Goal: Navigation & Orientation: Understand site structure

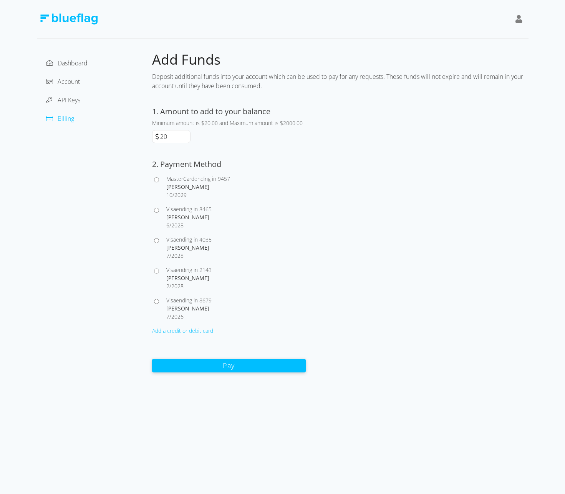
click at [85, 57] on div "Dashboard" at bounding box center [94, 63] width 103 height 12
click at [80, 62] on span "Dashboard" at bounding box center [73, 63] width 30 height 8
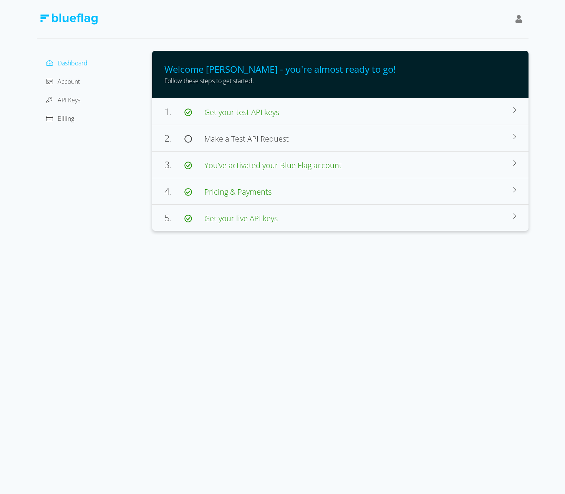
click at [40, 128] on div "Dashboard Account API Keys Billing" at bounding box center [94, 141] width 115 height 180
click at [67, 81] on span "Account" at bounding box center [69, 81] width 22 height 8
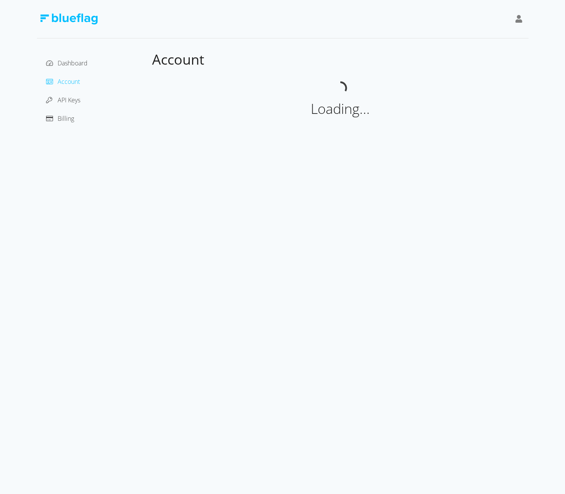
click at [67, 95] on div "API Keys" at bounding box center [94, 100] width 103 height 12
click at [67, 97] on span "API Keys" at bounding box center [69, 100] width 23 height 8
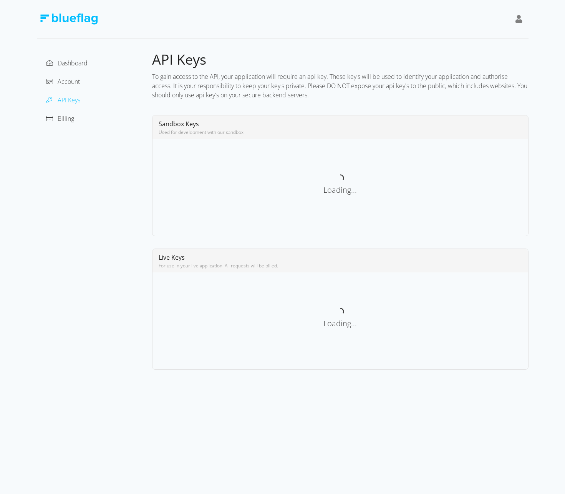
click at [67, 80] on span "Account" at bounding box center [69, 81] width 22 height 8
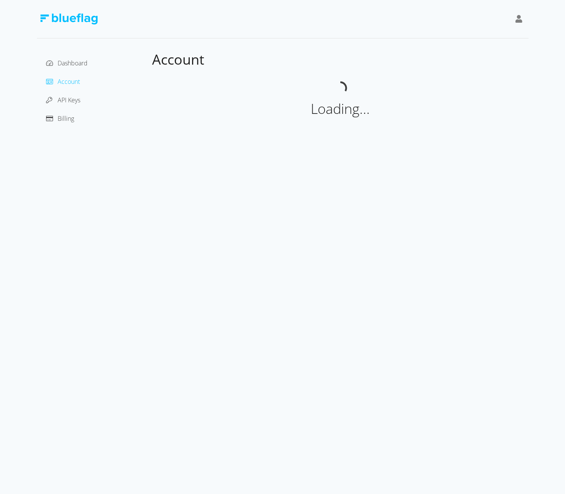
click at [61, 119] on span "Billing" at bounding box center [66, 118] width 17 height 8
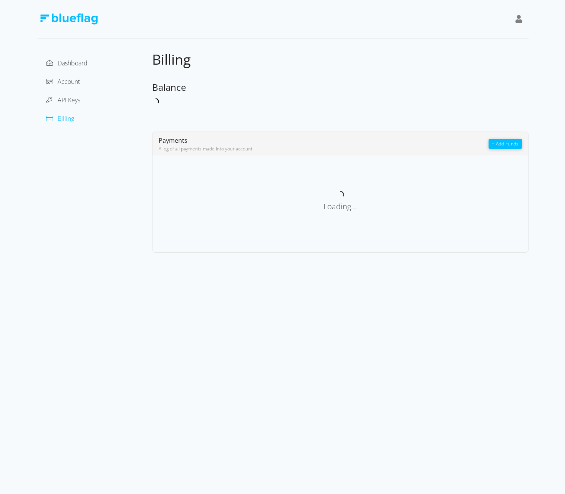
click at [120, 101] on div "API Keys" at bounding box center [94, 100] width 103 height 12
click at [238, 92] on div "Balance" at bounding box center [340, 87] width 377 height 12
